Goal: Information Seeking & Learning: Learn about a topic

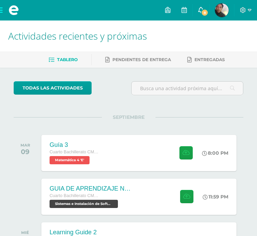
click at [202, 11] on span "8" at bounding box center [205, 13] width 8 height 8
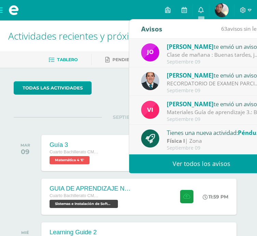
click at [188, 60] on div "Septiembre 09" at bounding box center [213, 62] width 95 height 6
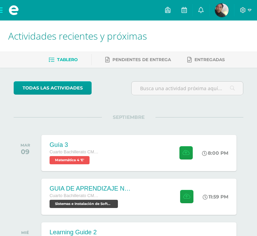
click at [204, 10] on link "0" at bounding box center [200, 10] width 16 height 20
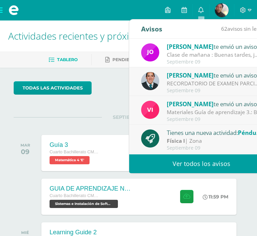
click at [204, 63] on div "Septiembre 09" at bounding box center [213, 62] width 95 height 6
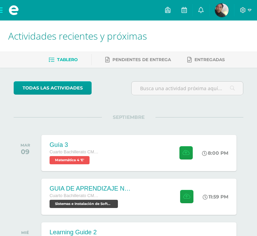
click at [104, 84] on div "todas las Actividades" at bounding box center [69, 90] width 117 height 19
click at [202, 5] on link "0" at bounding box center [200, 10] width 16 height 20
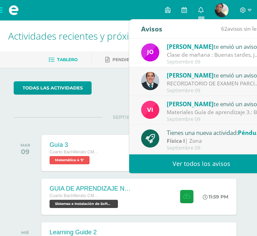
click at [178, 59] on div "Septiembre 09" at bounding box center [213, 62] width 95 height 6
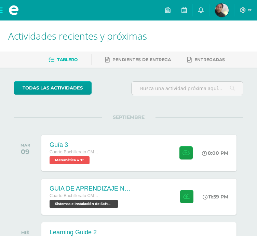
click at [119, 82] on div "todas las Actividades" at bounding box center [69, 90] width 117 height 19
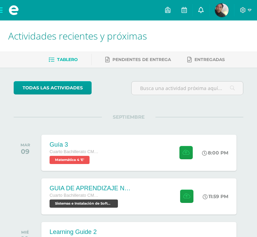
click at [201, 12] on icon at bounding box center [200, 10] width 5 height 6
click at [111, 37] on span "Actividades recientes y próximas" at bounding box center [77, 35] width 138 height 13
click at [122, 60] on span "Pendientes de entrega" at bounding box center [141, 59] width 58 height 5
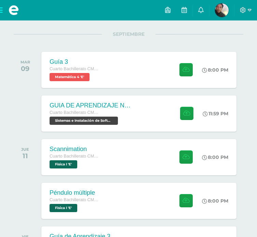
scroll to position [83, 0]
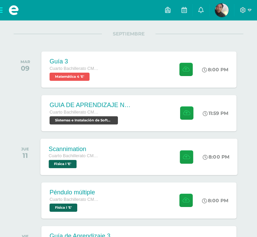
click at [110, 153] on div "Scannimation Cuarto Bachillerato CMP Bachillerato en CCLL con Orientación en Co…" at bounding box center [138, 156] width 197 height 37
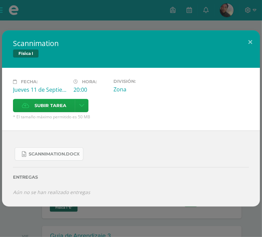
click at [65, 147] on link "Scannimation.docx" at bounding box center [49, 153] width 69 height 13
click at [252, 54] on button at bounding box center [249, 41] width 19 height 23
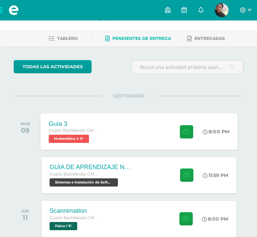
scroll to position [0, 0]
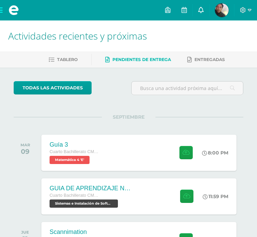
click at [201, 8] on icon at bounding box center [200, 10] width 5 height 6
click at [118, 95] on div "todas las Actividades" at bounding box center [69, 90] width 117 height 19
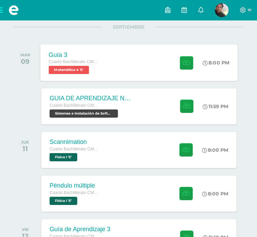
scroll to position [90, 0]
click at [130, 100] on div "GUIA DE APRENDIZAJE NO 3 / EJERCICIOS DE CICLOS EN PDF" at bounding box center [89, 98] width 83 height 7
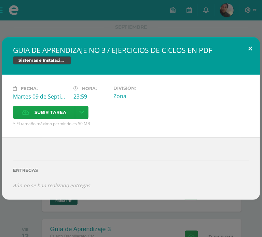
click at [252, 54] on button at bounding box center [249, 48] width 19 height 23
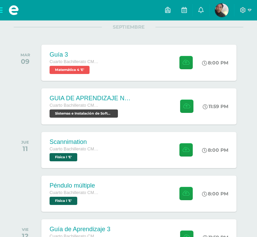
scroll to position [147, 0]
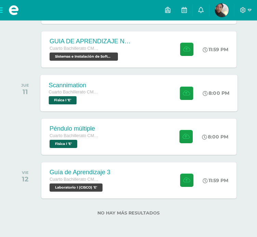
click at [137, 99] on div "Scannimation Cuarto Bachillerato CMP Bachillerato en CCLL con Orientación en Co…" at bounding box center [138, 93] width 197 height 37
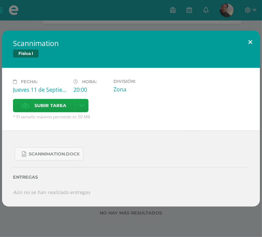
click at [254, 48] on button at bounding box center [249, 41] width 19 height 23
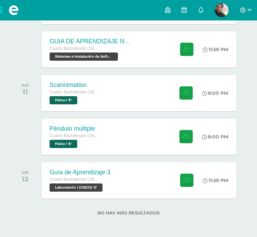
click at [93, 158] on div "SEPTIEMBRE MAR 09 Guía 3 Cuarto Bachillerato CMP Bachillerato en CCLL con Orien…" at bounding box center [128, 85] width 229 height 230
click at [102, 147] on div "Péndulo múltiple Cuarto Bachillerato CMP Bachillerato en CCLL con Orientación e…" at bounding box center [74, 136] width 68 height 37
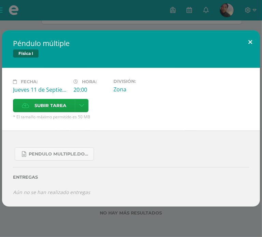
click at [252, 47] on button at bounding box center [249, 41] width 19 height 23
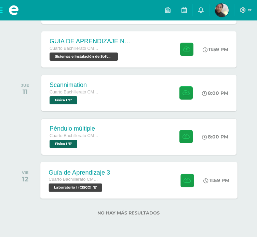
click at [112, 175] on div "Guía de Aprendizaje 3 Cuarto Bachillerato CMP Bachillerato en CCLL con Orientac…" at bounding box center [79, 180] width 78 height 37
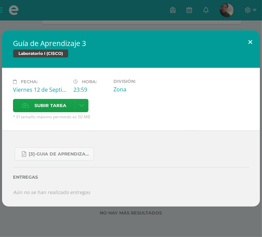
click at [251, 50] on button at bounding box center [249, 41] width 19 height 23
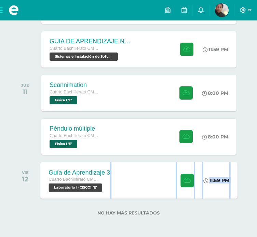
drag, startPoint x: 81, startPoint y: 200, endPoint x: 82, endPoint y: 190, distance: 9.4
click at [82, 190] on div "todas las Actividades No tienes actividades Échale un vistazo a los demás perío…" at bounding box center [128, 79] width 257 height 317
click at [82, 190] on span "Laboratorio I (CISCO) 'E'" at bounding box center [75, 188] width 54 height 8
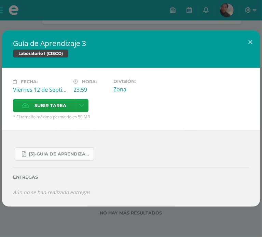
click at [49, 147] on link "[3]-GUIA DE APRENDIZAJE 3 IV BACH CISCO UNIDAD 4.pdf" at bounding box center [54, 153] width 79 height 13
click at [248, 47] on button at bounding box center [249, 41] width 19 height 23
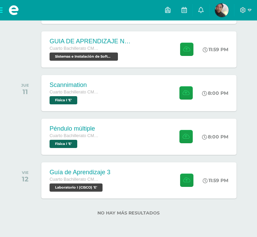
click at [23, 116] on div "SEPTIEMBRE MAR 09 Guía 3 Cuarto Bachillerato CMP Bachillerato en CCLL con Orien…" at bounding box center [128, 85] width 229 height 230
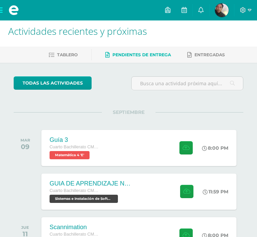
scroll to position [1, 0]
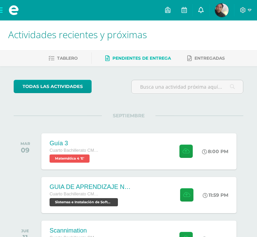
click at [204, 2] on link at bounding box center [200, 10] width 16 height 20
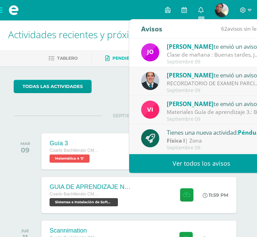
click at [202, 58] on div "Clase de mañana : Buenas tardes, jóvenes: Les recuerdo que mañana tendremos un …" at bounding box center [213, 55] width 95 height 8
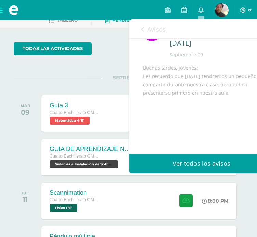
scroll to position [0, 0]
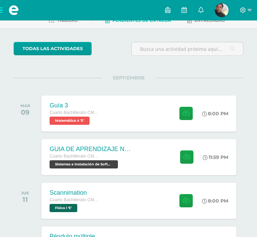
click at [121, 60] on div "todas las Actividades" at bounding box center [69, 51] width 117 height 19
